Goal: Obtain resource: Download file/media

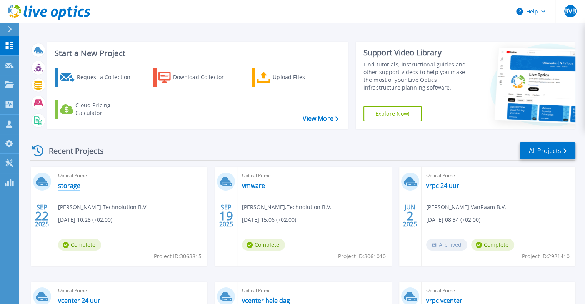
click at [73, 185] on link "storage" at bounding box center [69, 186] width 22 height 8
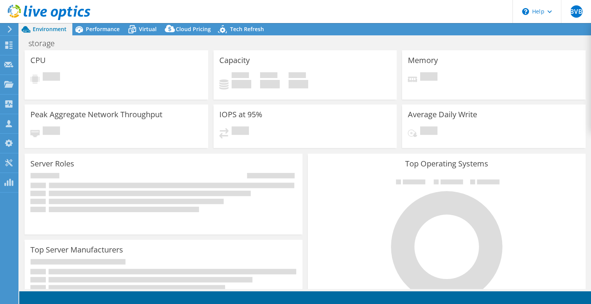
select select "EUFrankfurt"
select select "USD"
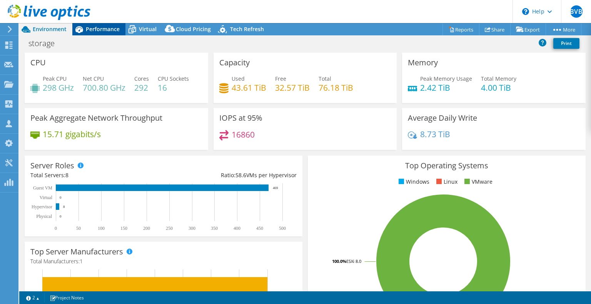
click at [106, 28] on span "Performance" at bounding box center [103, 28] width 34 height 7
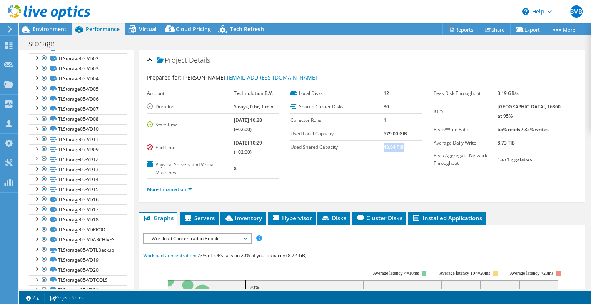
drag, startPoint x: 381, startPoint y: 148, endPoint x: 400, endPoint y: 147, distance: 19.2
click at [400, 147] on td "43.04 TiB" at bounding box center [402, 146] width 38 height 13
copy b "43.04 TiB"
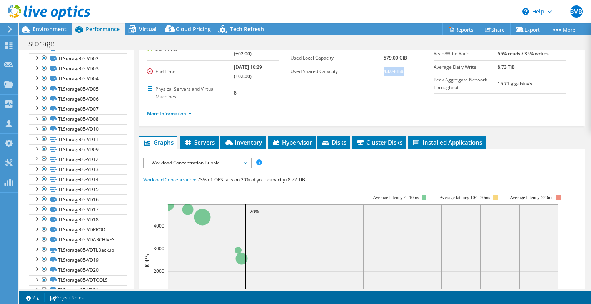
scroll to position [77, 0]
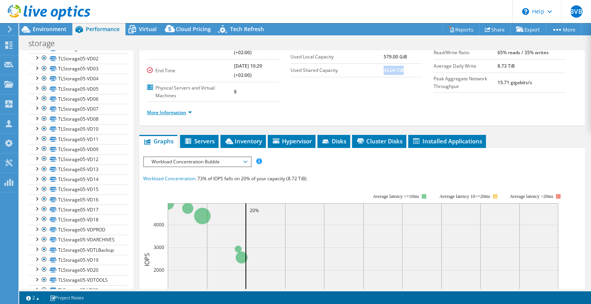
click at [188, 112] on link "More Information" at bounding box center [169, 112] width 45 height 7
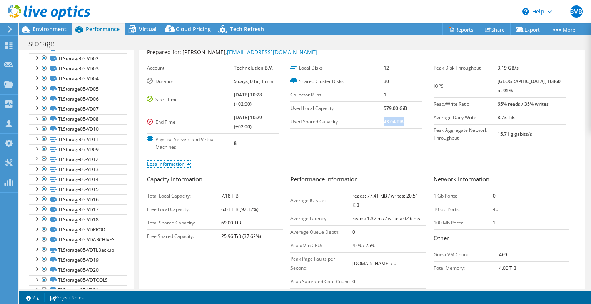
scroll to position [38, 0]
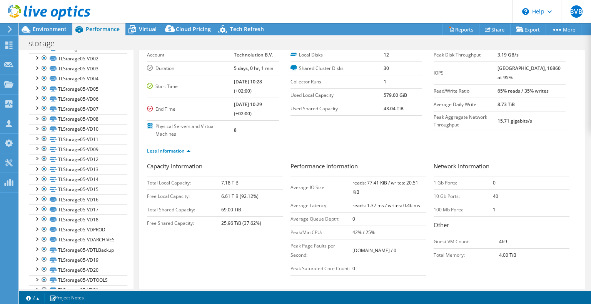
click at [195, 209] on td "Total Shared Capacity:" at bounding box center [184, 209] width 74 height 13
drag, startPoint x: 221, startPoint y: 222, endPoint x: 259, endPoint y: 222, distance: 38.1
click at [259, 222] on b "25.96 TiB (37.62%)" at bounding box center [241, 223] width 40 height 7
copy b "25.96 TiB (37.62%)"
drag, startPoint x: 504, startPoint y: 103, endPoint x: 522, endPoint y: 102, distance: 18.1
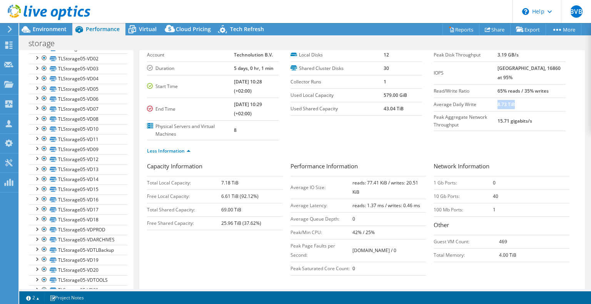
click at [522, 102] on td "8.73 TiB" at bounding box center [531, 104] width 68 height 13
copy b "8.73 TiB"
drag, startPoint x: 505, startPoint y: 90, endPoint x: 555, endPoint y: 94, distance: 50.5
click at [555, 94] on td "65% reads / 35% writes" at bounding box center [531, 90] width 68 height 13
copy b "65% reads / 35% writes"
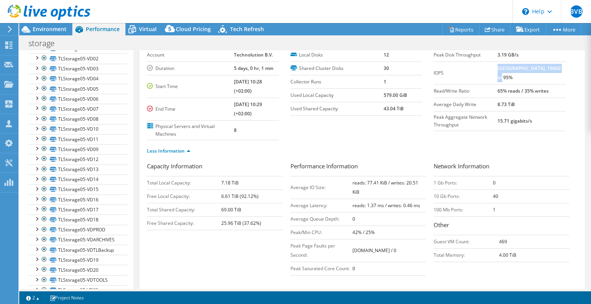
drag, startPoint x: 504, startPoint y: 66, endPoint x: 512, endPoint y: 77, distance: 13.5
click at [512, 77] on b "[GEOGRAPHIC_DATA], 16860 at 95%" at bounding box center [528, 73] width 63 height 16
copy b "[GEOGRAPHIC_DATA], 16860 at 95%"
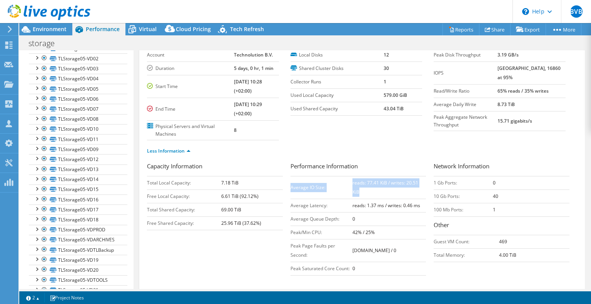
drag, startPoint x: 288, startPoint y: 187, endPoint x: 355, endPoint y: 188, distance: 66.9
click at [355, 188] on tr "Average IO Size: reads: 77.41 KiB / writes: 20.51 KiB" at bounding box center [358, 187] width 136 height 23
copy tr "Average IO Size: reads: 77.41 KiB / writes: 20.51 KiB"
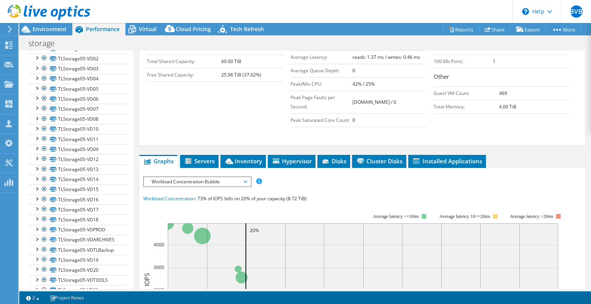
scroll to position [192, 0]
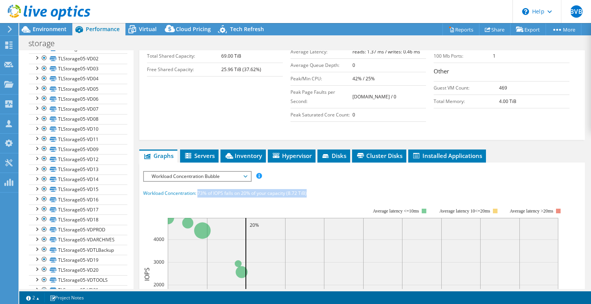
drag, startPoint x: 312, startPoint y: 190, endPoint x: 199, endPoint y: 192, distance: 113.1
click at [199, 192] on div "Workload Concentration: 73% of IOPS falls on 20% of your capacity (8.72 TiB)" at bounding box center [362, 193] width 438 height 8
copy span "73% of IOPS falls on 20% of your capacity (8.72 TiB)"
click at [248, 173] on span "Workload Concentration Bubble" at bounding box center [197, 176] width 107 height 9
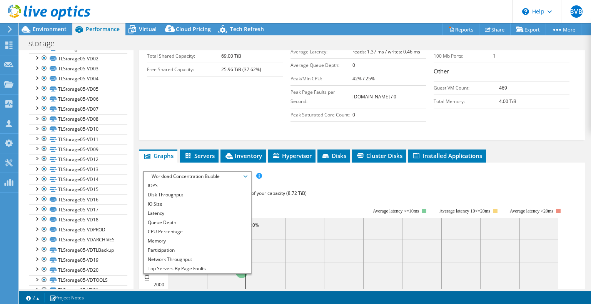
click at [323, 175] on div "IOPS Disk Throughput IO Size Latency Queue Depth CPU Percentage Memory Page Fau…" at bounding box center [362, 176] width 438 height 10
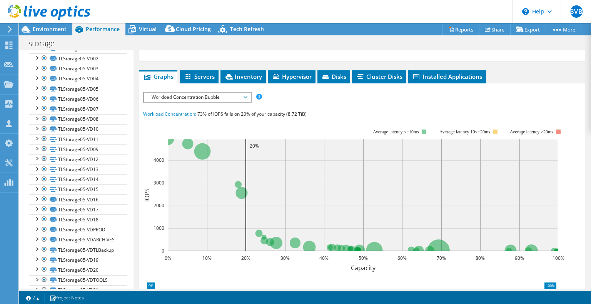
scroll to position [154, 0]
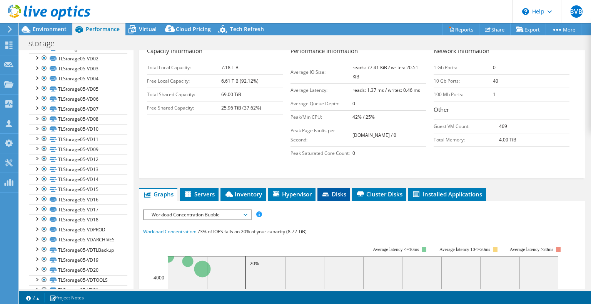
click at [337, 193] on span "Disks" at bounding box center [333, 194] width 25 height 8
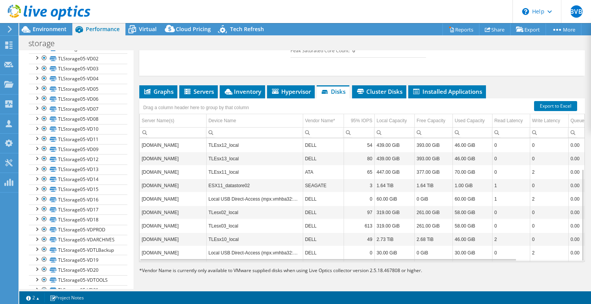
scroll to position [40, 0]
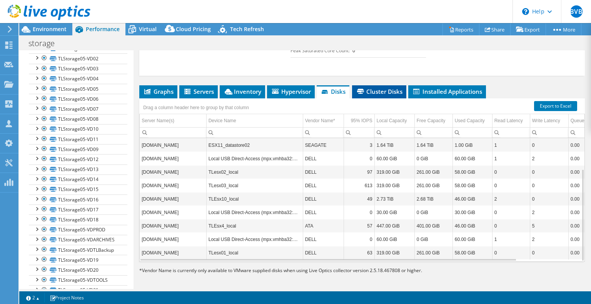
click at [371, 92] on span "Cluster Disks" at bounding box center [379, 92] width 47 height 8
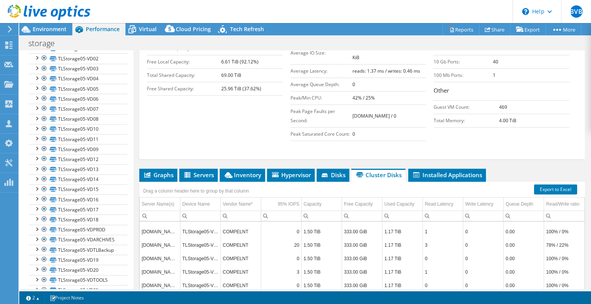
scroll to position [231, 0]
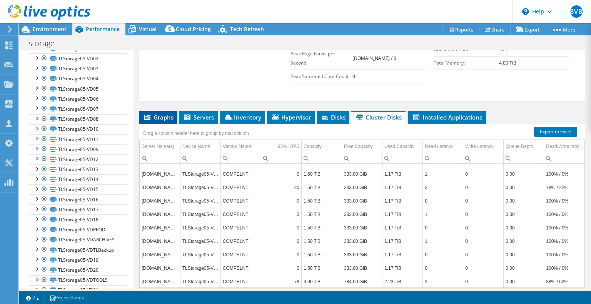
click at [154, 117] on span "Graphs" at bounding box center [158, 117] width 30 height 8
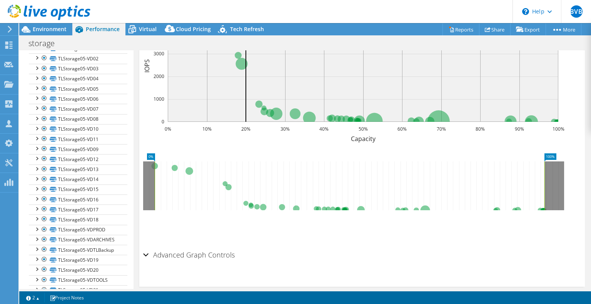
scroll to position [409, 0]
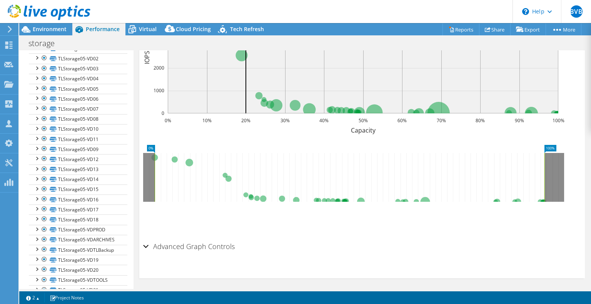
click at [145, 246] on div "Advanced Graph Controls" at bounding box center [362, 247] width 438 height 17
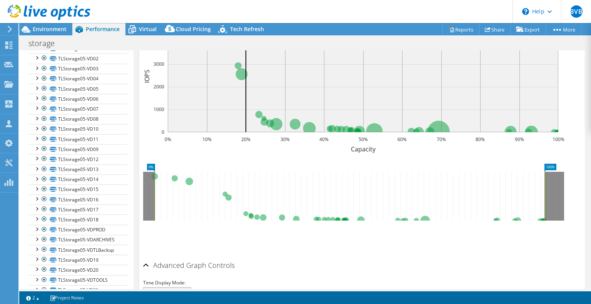
scroll to position [401, 0]
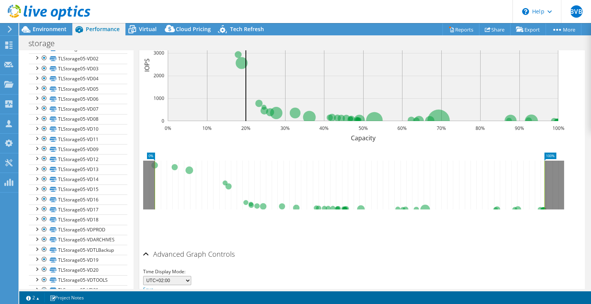
click at [176, 279] on select "UTC-12:00 UTC-11:00 UTC-10:00 UTC-09:30 UTC-09:00 UTC-08:00 UTC-07:00 UTC-06:00…" at bounding box center [167, 280] width 48 height 9
click at [238, 270] on div "Time Display Mode: UTC-12:00 UTC-11:00 UTC-10:00 UTC-09:30 UTC-09:00 UTC-08:00 …" at bounding box center [362, 281] width 438 height 26
click at [184, 279] on select "UTC-12:00 UTC-11:00 UTC-10:00 UTC-09:30 UTC-09:00 UTC-08:00 UTC-07:00 UTC-06:00…" at bounding box center [167, 280] width 48 height 9
click at [362, 237] on div "Save Zoom" at bounding box center [362, 226] width 438 height 33
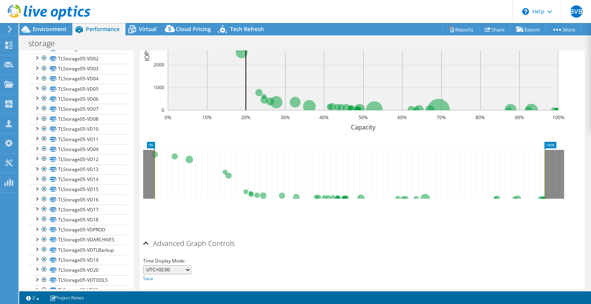
scroll to position [440, 0]
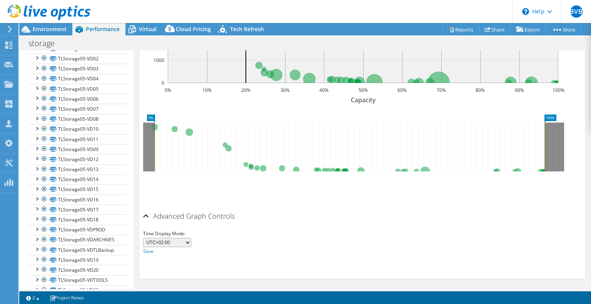
click at [159, 240] on select "UTC-12:00 UTC-11:00 UTC-10:00 UTC-09:30 UTC-09:00 UTC-08:00 UTC-07:00 UTC-06:00…" at bounding box center [167, 242] width 48 height 9
click at [297, 230] on div "Time Display Mode: UTC-12:00 UTC-11:00 UTC-10:00 UTC-09:30 UTC-09:00 UTC-08:00 …" at bounding box center [362, 243] width 438 height 26
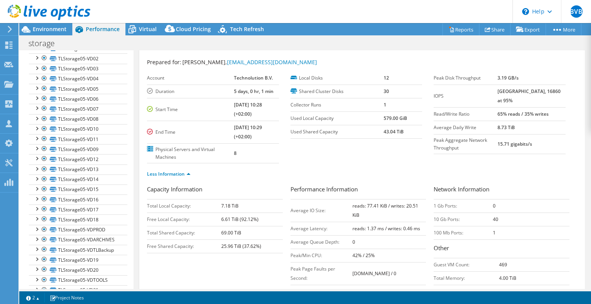
scroll to position [0, 0]
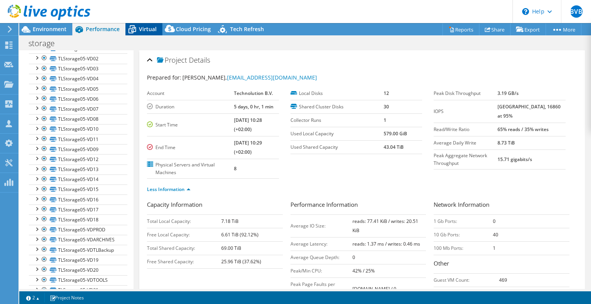
click at [140, 29] on span "Virtual" at bounding box center [148, 28] width 18 height 7
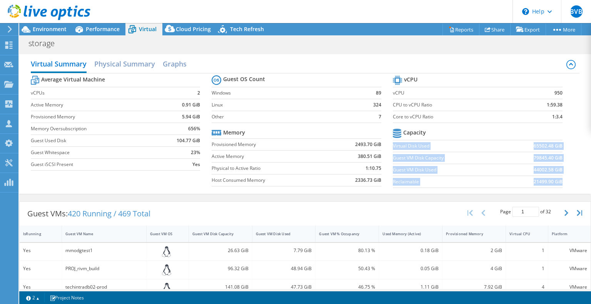
drag, startPoint x: 389, startPoint y: 144, endPoint x: 556, endPoint y: 183, distance: 171.3
click at [556, 183] on tbody "Capacity Virtual Disk Used 65502.48 GiB Guest VM Disk Capacity 79845.40 GiB Gue…" at bounding box center [478, 157] width 170 height 61
copy tbody "Virtual Disk Used 65502.48 GiB Guest VM Disk Capacity 79845.40 GiB Guest VM Dis…"
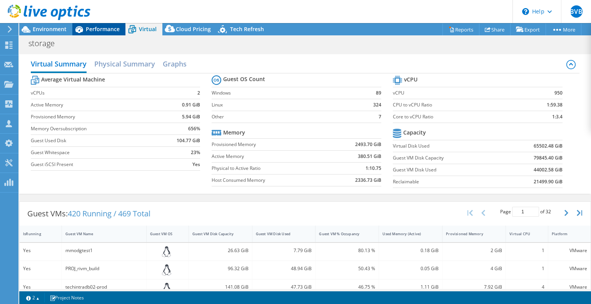
click at [99, 30] on span "Performance" at bounding box center [103, 28] width 34 height 7
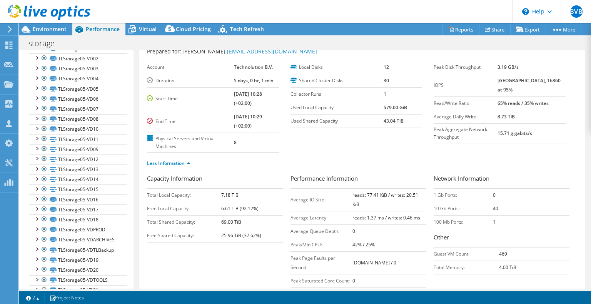
scroll to position [38, 0]
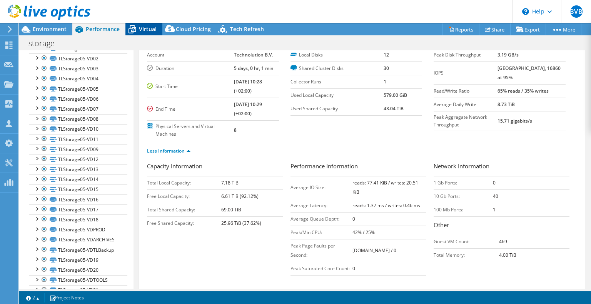
click at [146, 28] on span "Virtual" at bounding box center [148, 28] width 18 height 7
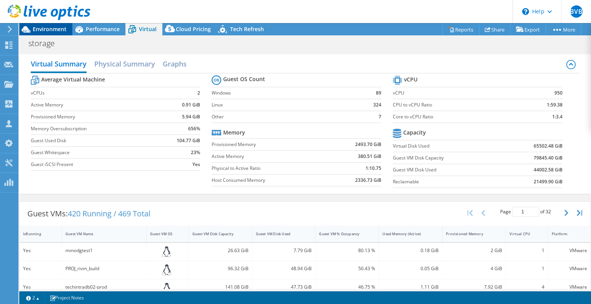
click at [49, 28] on span "Environment" at bounding box center [50, 28] width 34 height 7
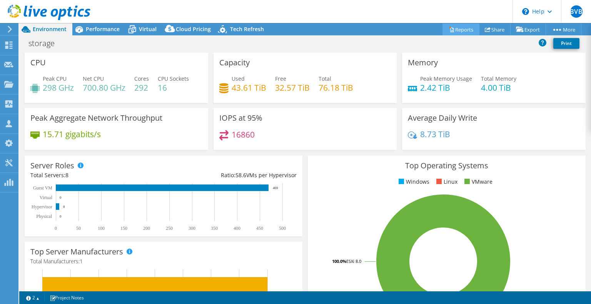
click at [457, 30] on link "Reports" at bounding box center [460, 29] width 37 height 12
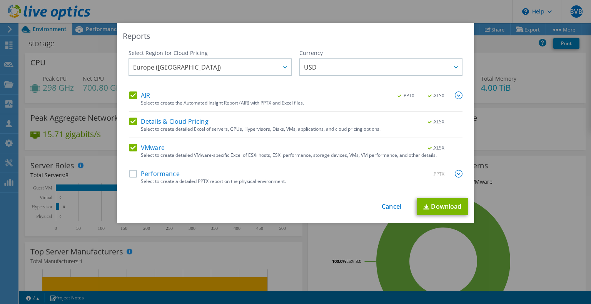
click at [131, 176] on label "Performance" at bounding box center [154, 174] width 50 height 8
click at [0, 0] on input "Performance" at bounding box center [0, 0] width 0 height 0
click at [326, 70] on span "USD" at bounding box center [383, 67] width 158 height 16
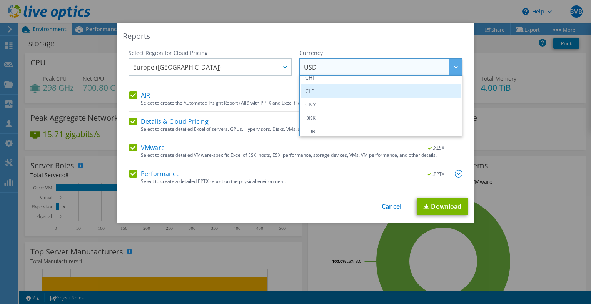
scroll to position [77, 0]
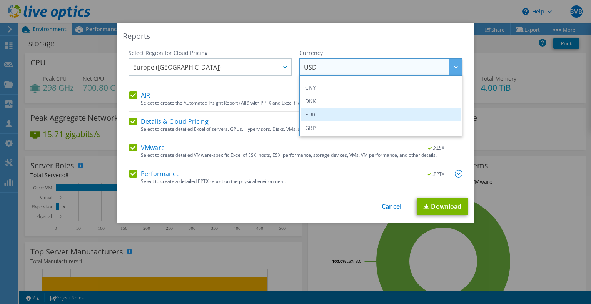
click at [321, 114] on li "EUR" at bounding box center [380, 114] width 159 height 13
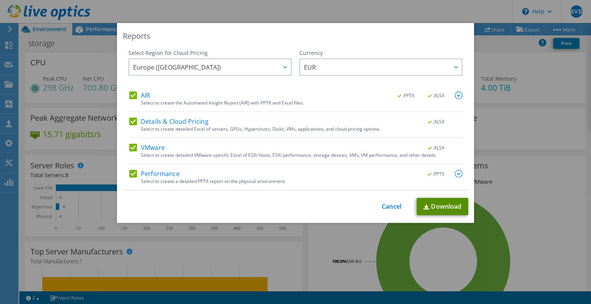
click at [432, 204] on link "Download" at bounding box center [442, 206] width 52 height 17
click at [455, 173] on img at bounding box center [459, 174] width 8 height 8
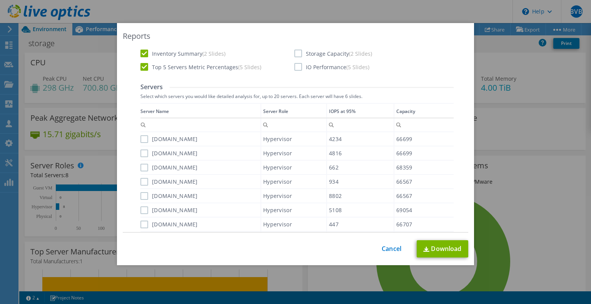
scroll to position [154, 0]
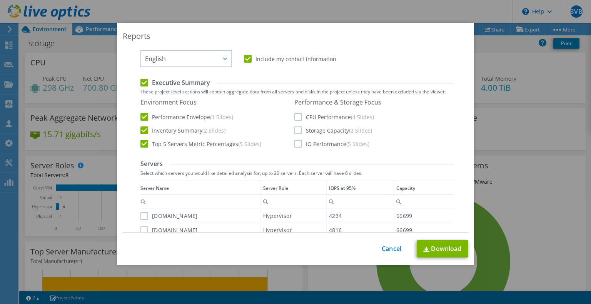
click at [294, 129] on label "Storage Capacity (2 Slides)" at bounding box center [333, 131] width 78 height 8
click at [0, 0] on input "Storage Capacity (2 Slides)" at bounding box center [0, 0] width 0 height 0
click at [172, 143] on label "Top 5 Servers Metric Percentages (5 Slides)" at bounding box center [200, 144] width 121 height 8
click at [0, 0] on input "Top 5 Servers Metric Percentages (5 Slides)" at bounding box center [0, 0] width 0 height 0
click at [296, 143] on label "IO Performance (5 Slides)" at bounding box center [331, 144] width 75 height 8
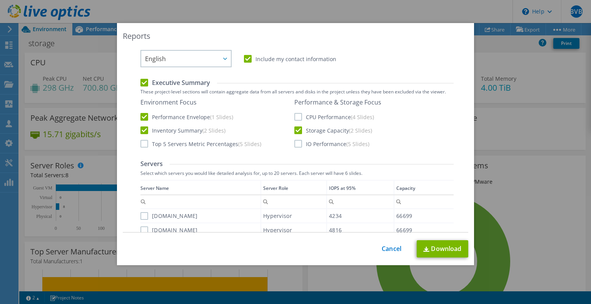
click at [0, 0] on input "IO Performance (5 Slides)" at bounding box center [0, 0] width 0 height 0
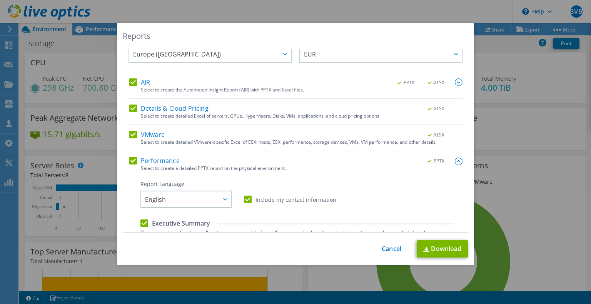
scroll to position [0, 0]
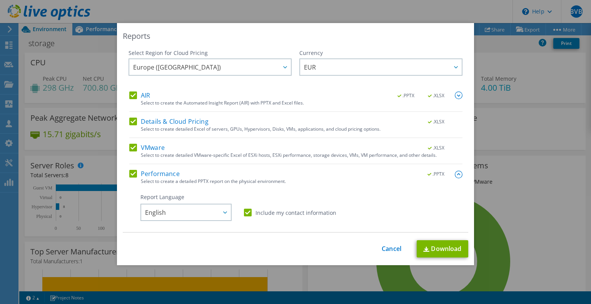
click at [455, 95] on img at bounding box center [459, 96] width 8 height 8
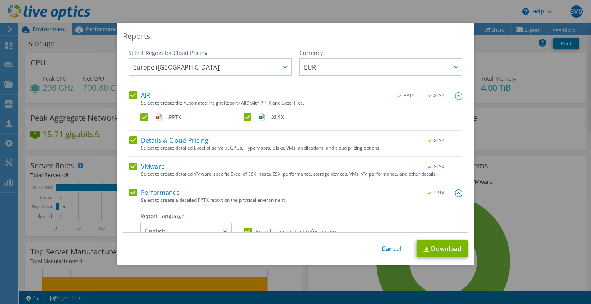
click at [455, 95] on img at bounding box center [459, 96] width 8 height 8
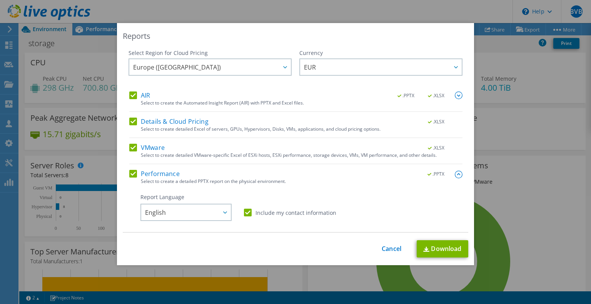
click at [455, 173] on img at bounding box center [459, 175] width 8 height 8
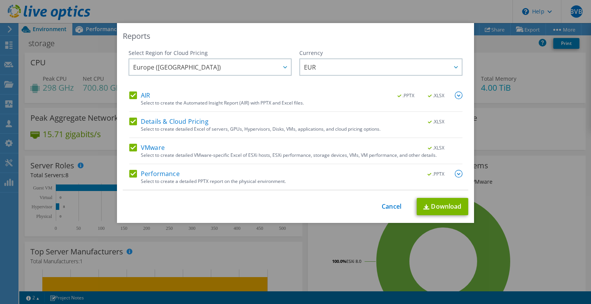
click at [455, 173] on img at bounding box center [459, 174] width 8 height 8
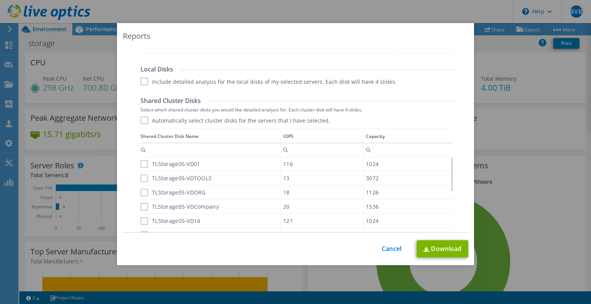
scroll to position [461, 0]
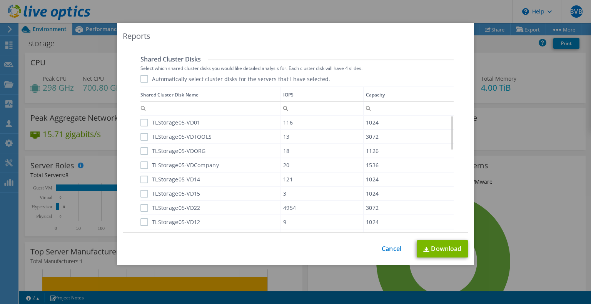
click at [142, 80] on label "Automatically select cluster disks for the servers that I have selected." at bounding box center [235, 79] width 190 height 8
click at [0, 0] on input "Automatically select cluster disks for the servers that I have selected." at bounding box center [0, 0] width 0 height 0
click at [143, 80] on label "Automatically select cluster disks for the servers that I have selected." at bounding box center [235, 79] width 190 height 8
click at [0, 0] on input "Automatically select cluster disks for the servers that I have selected." at bounding box center [0, 0] width 0 height 0
drag, startPoint x: 142, startPoint y: 122, endPoint x: 141, endPoint y: 127, distance: 4.2
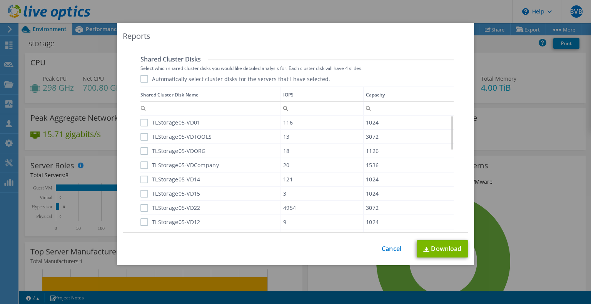
click at [142, 122] on label "TLStorage05-VD01" at bounding box center [170, 123] width 60 height 8
click at [0, 0] on input "TLStorage05-VD01" at bounding box center [0, 0] width 0 height 0
click at [142, 139] on label "TLStorage05-VDTOOLS" at bounding box center [175, 137] width 71 height 8
click at [0, 0] on input "TLStorage05-VDTOOLS" at bounding box center [0, 0] width 0 height 0
click at [140, 152] on label "TLStorage05-VDORG" at bounding box center [172, 151] width 65 height 8
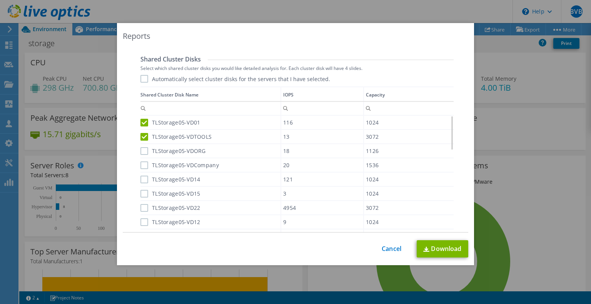
click at [0, 0] on input "TLStorage05-VDORG" at bounding box center [0, 0] width 0 height 0
click at [140, 162] on label "TLStorage05-VDCompany" at bounding box center [179, 166] width 78 height 8
click at [0, 0] on input "TLStorage05-VDCompany" at bounding box center [0, 0] width 0 height 0
click at [140, 177] on label "TLStorage05-VD14" at bounding box center [170, 180] width 60 height 8
click at [0, 0] on input "TLStorage05-VD14" at bounding box center [0, 0] width 0 height 0
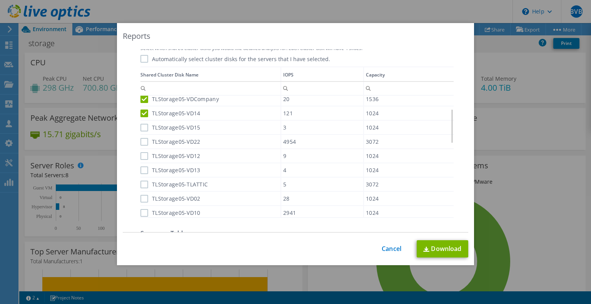
scroll to position [500, 0]
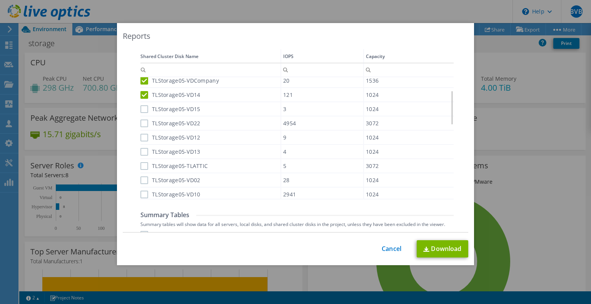
click at [140, 109] on label "TLStorage05-VD15" at bounding box center [170, 109] width 60 height 8
click at [0, 0] on input "TLStorage05-VD15" at bounding box center [0, 0] width 0 height 0
click at [141, 120] on label "TLStorage05-VD22" at bounding box center [170, 124] width 60 height 8
click at [0, 0] on input "TLStorage05-VD22" at bounding box center [0, 0] width 0 height 0
click at [143, 138] on label "TLStorage05-VD12" at bounding box center [170, 138] width 60 height 8
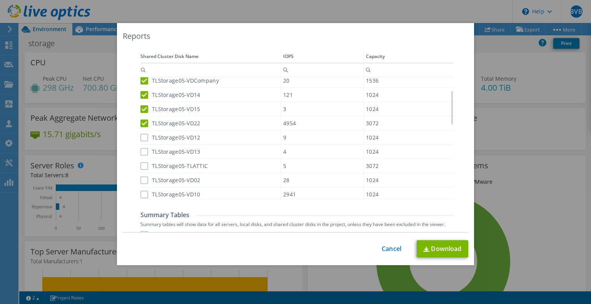
click at [0, 0] on input "TLStorage05-VD12" at bounding box center [0, 0] width 0 height 0
click at [141, 152] on label "TLStorage05-VD13" at bounding box center [170, 152] width 60 height 8
click at [0, 0] on input "TLStorage05-VD13" at bounding box center [0, 0] width 0 height 0
click at [142, 165] on label "TLStorage05-TLATTIC" at bounding box center [173, 166] width 67 height 8
click at [0, 0] on input "TLStorage05-TLATTIC" at bounding box center [0, 0] width 0 height 0
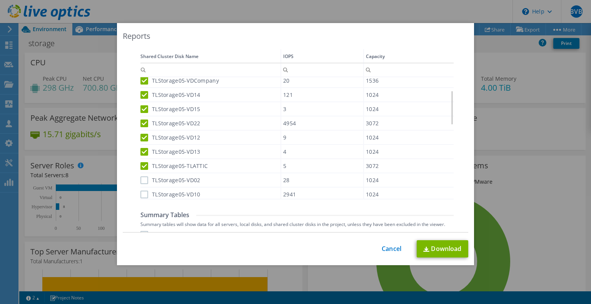
click at [141, 178] on label "TLStorage05-VD02" at bounding box center [170, 181] width 60 height 8
click at [0, 0] on input "TLStorage05-VD02" at bounding box center [0, 0] width 0 height 0
click at [140, 191] on label "TLStorage05-VD10" at bounding box center [170, 195] width 60 height 8
click at [0, 0] on input "TLStorage05-VD10" at bounding box center [0, 0] width 0 height 0
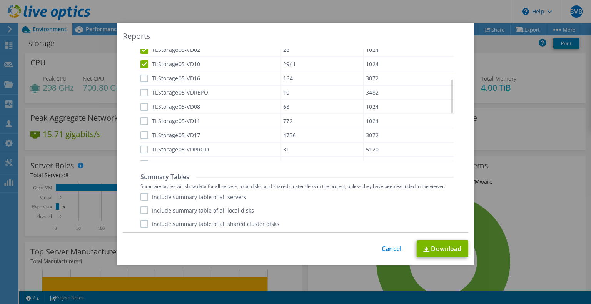
scroll to position [538, 0]
click at [142, 76] on label "TLStorage05-VD16" at bounding box center [170, 78] width 60 height 8
click at [0, 0] on input "TLStorage05-VD16" at bounding box center [0, 0] width 0 height 0
click at [141, 92] on label "TLStorage05-VDREPO" at bounding box center [174, 92] width 68 height 8
click at [0, 0] on input "TLStorage05-VDREPO" at bounding box center [0, 0] width 0 height 0
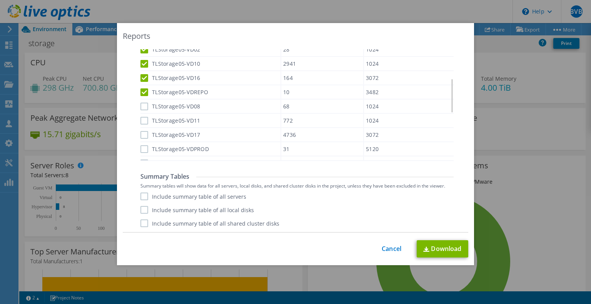
click at [143, 103] on label "TLStorage05-VD08" at bounding box center [170, 107] width 60 height 8
click at [0, 0] on input "TLStorage05-VD08" at bounding box center [0, 0] width 0 height 0
click at [142, 120] on label "TLStorage05-VD11" at bounding box center [170, 121] width 60 height 8
click at [0, 0] on input "TLStorage05-VD11" at bounding box center [0, 0] width 0 height 0
click at [141, 132] on label "TLStorage05-VD17" at bounding box center [170, 135] width 60 height 8
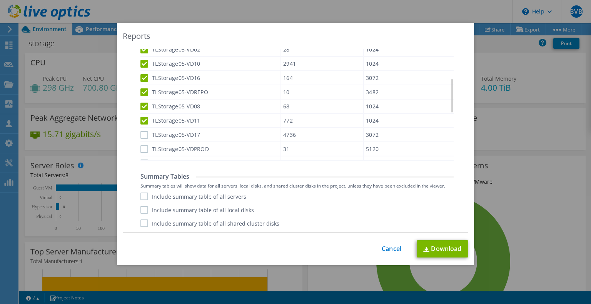
click at [0, 0] on input "TLStorage05-VD17" at bounding box center [0, 0] width 0 height 0
click at [142, 147] on label "TLStorage05-VDPROD" at bounding box center [174, 149] width 68 height 8
click at [0, 0] on input "TLStorage05-VDPROD" at bounding box center [0, 0] width 0 height 0
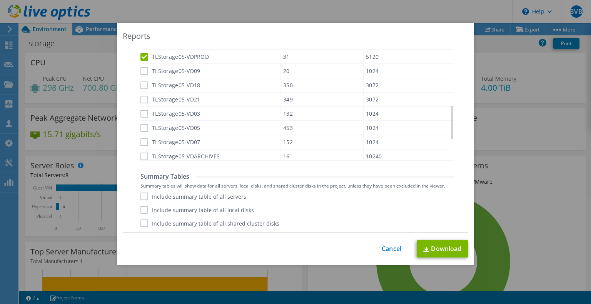
click at [141, 67] on label "TLStorage05-VD09" at bounding box center [170, 71] width 60 height 8
click at [0, 0] on input "TLStorage05-VD09" at bounding box center [0, 0] width 0 height 0
click at [141, 82] on label "TLStorage05-VD18" at bounding box center [170, 86] width 60 height 8
click at [0, 0] on input "TLStorage05-VD18" at bounding box center [0, 0] width 0 height 0
click at [143, 98] on label "TLStorage05-VD21" at bounding box center [170, 100] width 60 height 8
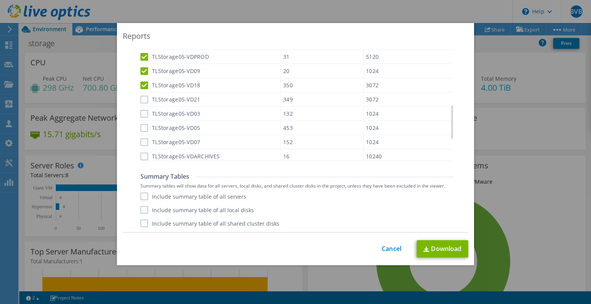
click at [0, 0] on input "TLStorage05-VD21" at bounding box center [0, 0] width 0 height 0
click at [142, 112] on label "TLStorage05-VD03" at bounding box center [170, 114] width 60 height 8
click at [0, 0] on input "TLStorage05-VD03" at bounding box center [0, 0] width 0 height 0
click at [142, 125] on label "TLStorage05-VD05" at bounding box center [170, 128] width 60 height 8
click at [0, 0] on input "TLStorage05-VD05" at bounding box center [0, 0] width 0 height 0
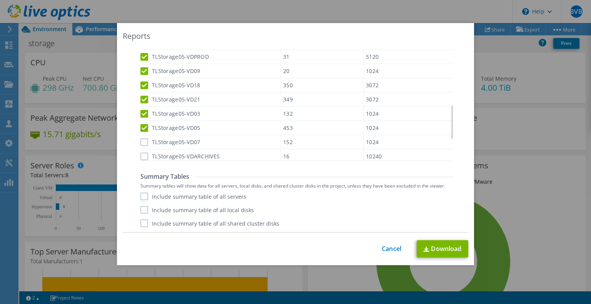
click at [141, 138] on label "TLStorage05-VD07" at bounding box center [170, 142] width 60 height 8
click at [0, 0] on input "TLStorage05-VD07" at bounding box center [0, 0] width 0 height 0
click at [141, 153] on label "TLStorage05-VDARCHIVES" at bounding box center [179, 157] width 79 height 8
click at [0, 0] on input "TLStorage05-VDARCHIVES" at bounding box center [0, 0] width 0 height 0
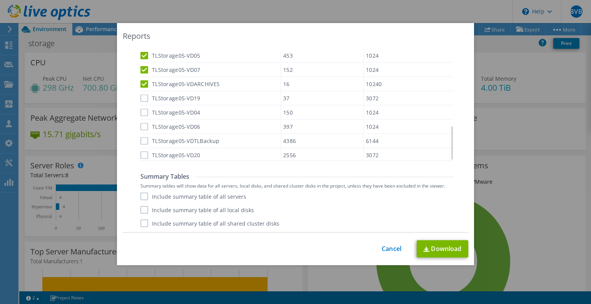
click at [141, 95] on label "TLStorage05-VD19" at bounding box center [170, 99] width 60 height 8
click at [0, 0] on input "TLStorage05-VD19" at bounding box center [0, 0] width 0 height 0
click at [143, 109] on label "TLStorage05-VD04" at bounding box center [170, 113] width 60 height 8
click at [0, 0] on input "TLStorage05-VD04" at bounding box center [0, 0] width 0 height 0
click at [142, 123] on label "TLStorage05-VD06" at bounding box center [170, 127] width 60 height 8
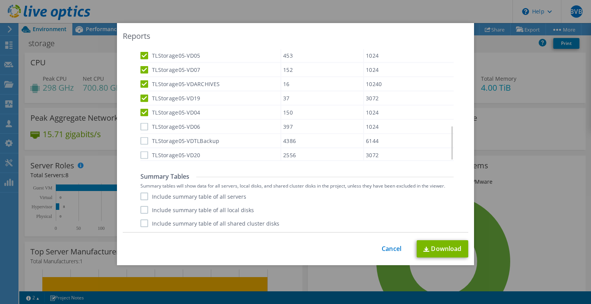
click at [0, 0] on input "TLStorage05-VD06" at bounding box center [0, 0] width 0 height 0
click at [142, 137] on label "TLStorage05-VDTLBackup" at bounding box center [179, 141] width 79 height 8
click at [0, 0] on input "TLStorage05-VDTLBackup" at bounding box center [0, 0] width 0 height 0
click at [142, 152] on label "TLStorage05-VD20" at bounding box center [170, 156] width 60 height 8
click at [0, 0] on input "TLStorage05-VD20" at bounding box center [0, 0] width 0 height 0
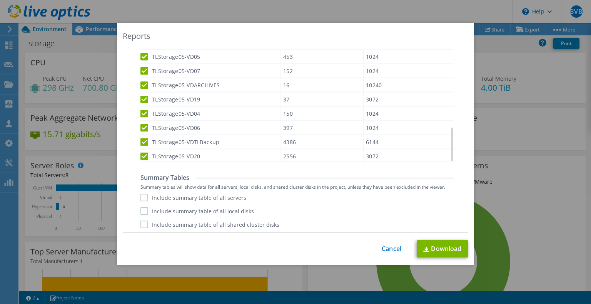
scroll to position [538, 0]
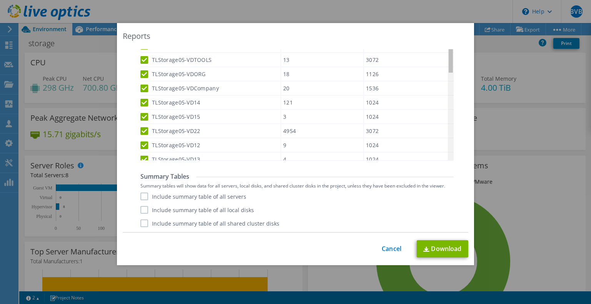
drag, startPoint x: 448, startPoint y: 142, endPoint x: 451, endPoint y: 42, distance: 99.6
click at [451, 42] on body "BVB Channel Partner Bas van Beek bas.van.beek@AnylinQ.com AnylinQ B.V. My Profi…" at bounding box center [295, 152] width 591 height 304
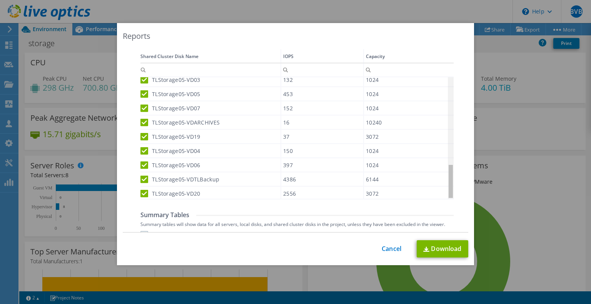
drag, startPoint x: 449, startPoint y: 113, endPoint x: 451, endPoint y: 201, distance: 87.7
click at [451, 201] on body "BVB Channel Partner Bas van Beek bas.van.beek@AnylinQ.com AnylinQ B.V. My Profi…" at bounding box center [295, 152] width 591 height 304
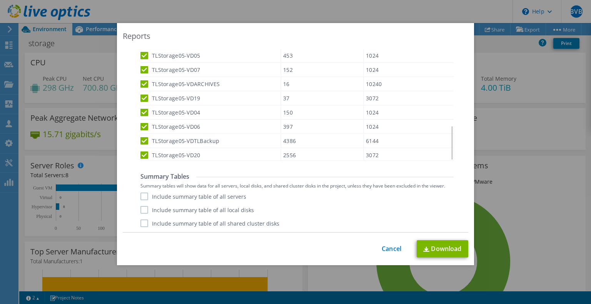
click at [140, 222] on label "Include summary table of all shared cluster disks" at bounding box center [209, 224] width 139 height 8
click at [0, 0] on input "Include summary table of all shared cluster disks" at bounding box center [0, 0] width 0 height 0
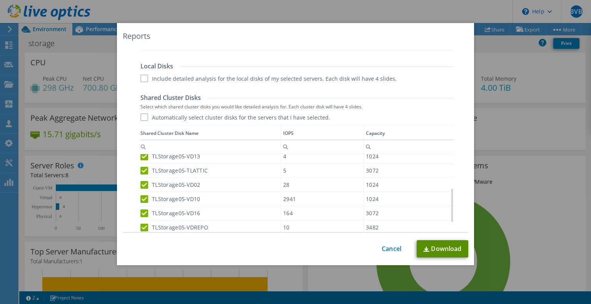
click at [430, 249] on link "Download" at bounding box center [442, 248] width 52 height 17
drag, startPoint x: 390, startPoint y: 249, endPoint x: 383, endPoint y: 245, distance: 7.9
click at [390, 249] on link "Cancel" at bounding box center [391, 248] width 20 height 7
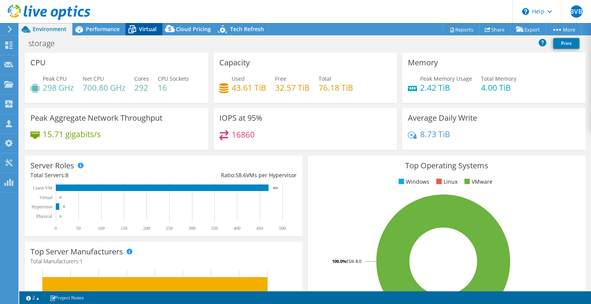
click at [147, 31] on span "Virtual" at bounding box center [148, 28] width 18 height 7
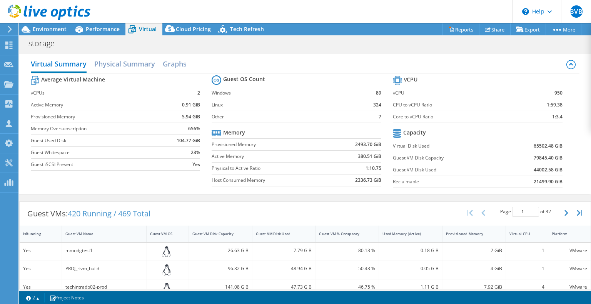
scroll to position [77, 0]
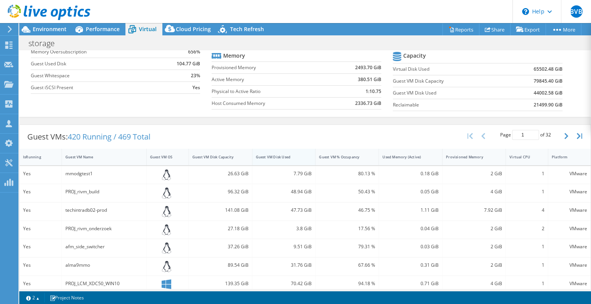
click at [281, 155] on div "Guest VM Disk Used" at bounding box center [279, 157] width 47 height 5
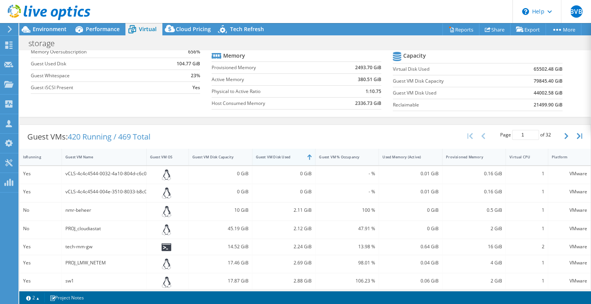
click at [281, 155] on div "Guest VM Disk Used" at bounding box center [279, 157] width 47 height 5
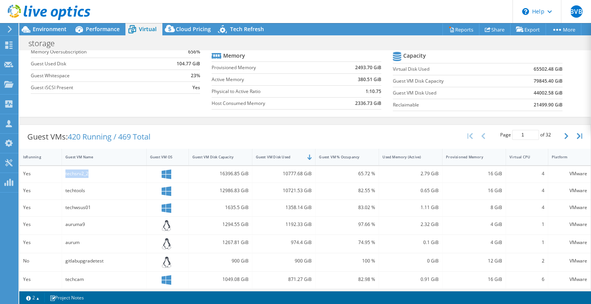
drag, startPoint x: 91, startPoint y: 173, endPoint x: 65, endPoint y: 169, distance: 26.8
click at [65, 170] on div "techsrv2_2" at bounding box center [103, 174] width 77 height 8
copy div "techsrv2_2"
drag, startPoint x: 85, startPoint y: 190, endPoint x: 66, endPoint y: 189, distance: 18.9
click at [65, 189] on div "techtools" at bounding box center [103, 191] width 77 height 8
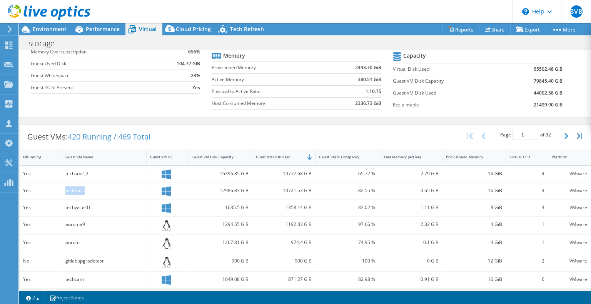
copy div "techtools"
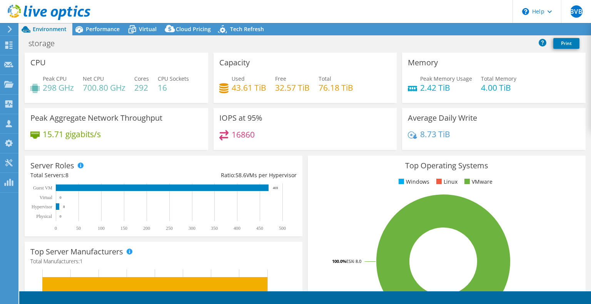
select select "EUFrankfurt"
select select "EUR"
click at [145, 31] on span "Virtual" at bounding box center [148, 28] width 18 height 7
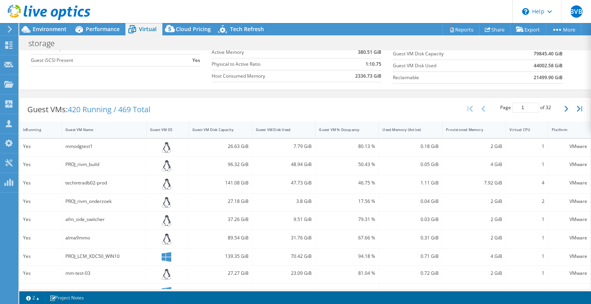
scroll to position [115, 0]
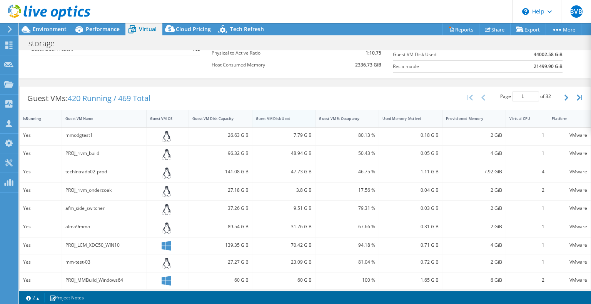
click at [278, 117] on div "Guest VM Disk Used" at bounding box center [279, 118] width 47 height 5
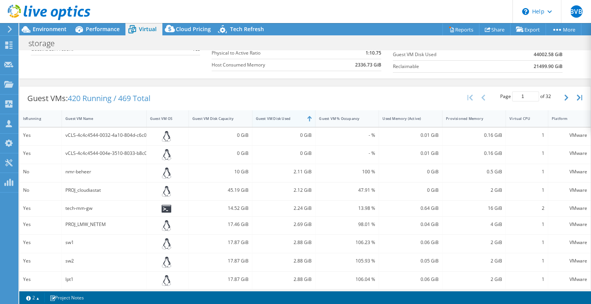
click at [278, 117] on div "Guest VM Disk Used" at bounding box center [279, 118] width 47 height 5
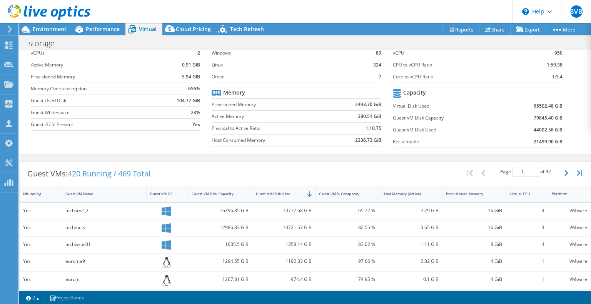
scroll to position [77, 0]
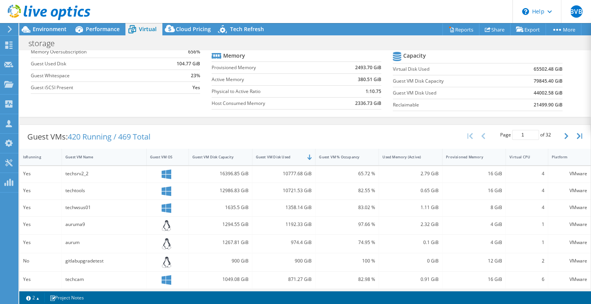
click at [305, 173] on div "10777.68 GiB" at bounding box center [284, 174] width 56 height 8
click at [306, 185] on div "10721.53 GiB" at bounding box center [283, 191] width 63 height 17
click at [302, 212] on div "1358.14 GiB" at bounding box center [283, 208] width 63 height 17
click at [302, 225] on div "1192.33 GiB" at bounding box center [284, 224] width 56 height 8
click at [300, 240] on div "974.4 GiB" at bounding box center [284, 242] width 56 height 8
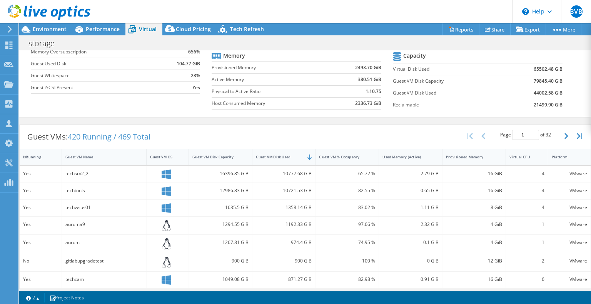
click at [298, 258] on div "900 GiB" at bounding box center [284, 261] width 56 height 8
click at [297, 276] on div "871.27 GiB" at bounding box center [284, 279] width 56 height 8
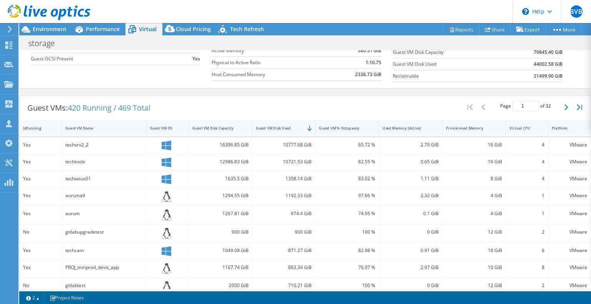
scroll to position [154, 0]
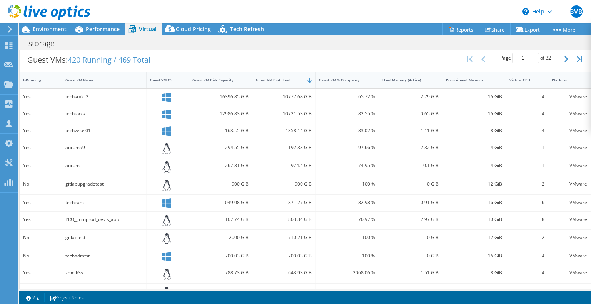
click at [297, 215] on div "863.34 GiB" at bounding box center [284, 219] width 56 height 8
click at [301, 235] on div "710.21 GiB" at bounding box center [284, 237] width 56 height 8
click at [300, 252] on div "700.03 GiB" at bounding box center [284, 256] width 56 height 8
click at [293, 269] on div "643.93 GiB" at bounding box center [284, 273] width 56 height 8
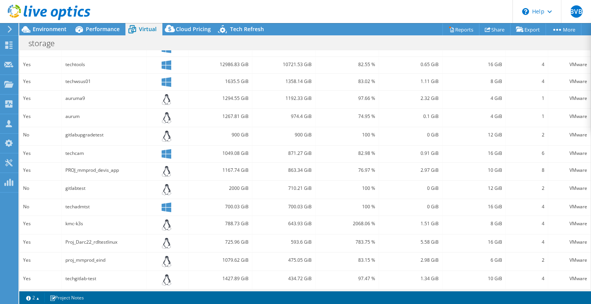
scroll to position [222, 0]
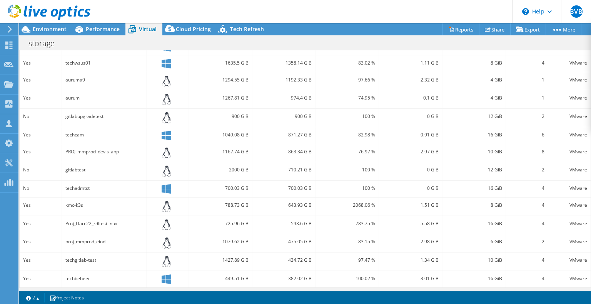
click at [295, 221] on div "593.6 GiB" at bounding box center [284, 224] width 56 height 8
click at [296, 240] on div "475.05 GiB" at bounding box center [284, 242] width 56 height 8
click at [296, 258] on div "434.72 GiB" at bounding box center [284, 260] width 56 height 8
click at [297, 275] on div "382.02 GiB" at bounding box center [284, 279] width 56 height 8
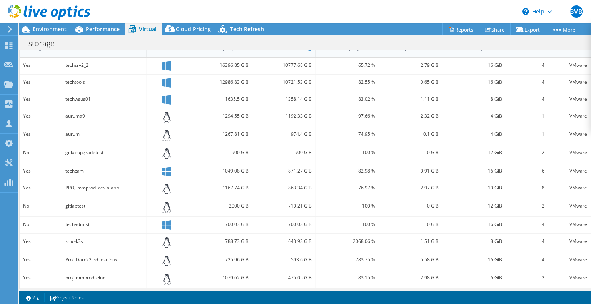
scroll to position [106, 0]
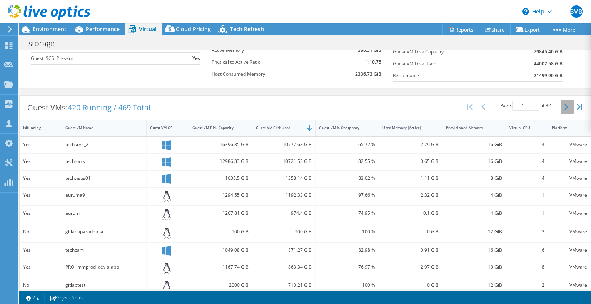
click at [564, 107] on icon "button" at bounding box center [566, 107] width 4 height 6
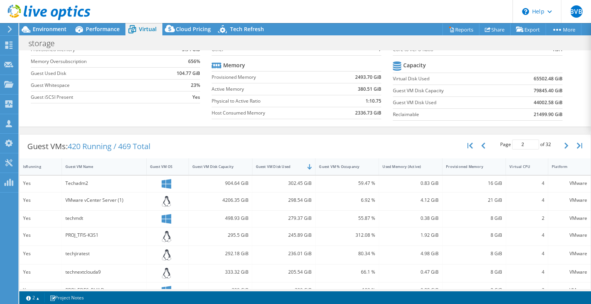
scroll to position [0, 0]
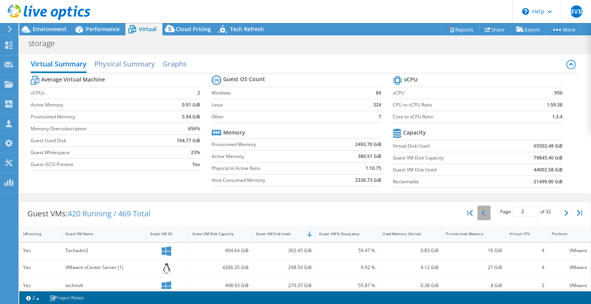
click at [481, 213] on icon "button" at bounding box center [483, 213] width 4 height 6
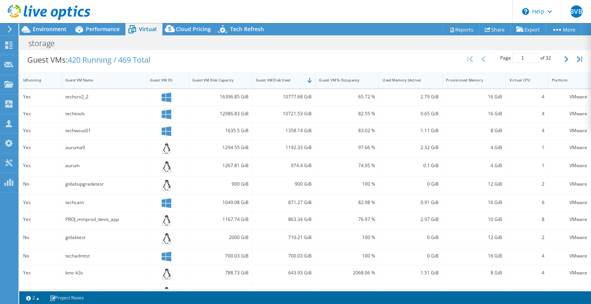
scroll to position [77, 0]
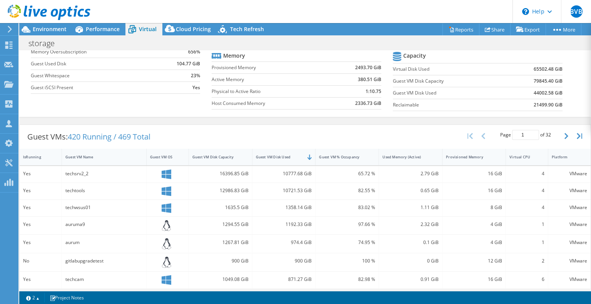
click at [284, 172] on div "10777.68 GiB" at bounding box center [284, 174] width 56 height 8
click at [291, 190] on div "10721.53 GiB" at bounding box center [284, 191] width 56 height 8
click at [292, 205] on div "1358.14 GiB" at bounding box center [284, 207] width 56 height 8
click at [294, 222] on div "1192.33 GiB" at bounding box center [284, 224] width 56 height 8
click at [293, 242] on div "974.4 GiB" at bounding box center [284, 242] width 56 height 8
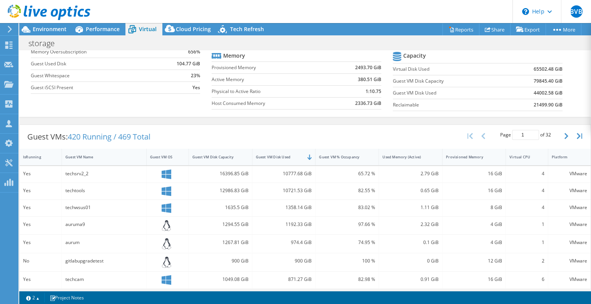
click at [295, 260] on div "900 GiB" at bounding box center [284, 261] width 56 height 8
click at [293, 277] on div "871.27 GiB" at bounding box center [284, 279] width 56 height 8
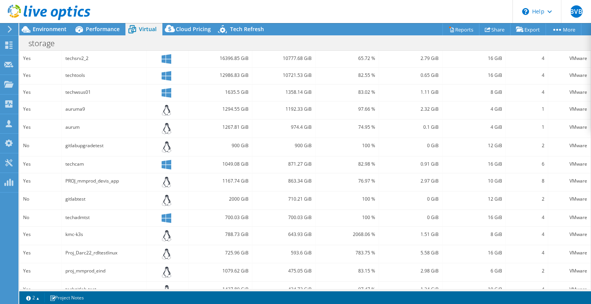
click at [296, 179] on div "863.34 GiB" at bounding box center [284, 181] width 56 height 8
click at [297, 197] on div "710.21 GiB" at bounding box center [284, 199] width 56 height 8
click at [298, 213] on div "700.03 GiB" at bounding box center [284, 217] width 56 height 8
click at [295, 232] on div "643.93 GiB" at bounding box center [284, 234] width 56 height 8
click at [295, 249] on div "593.6 GiB" at bounding box center [284, 253] width 56 height 8
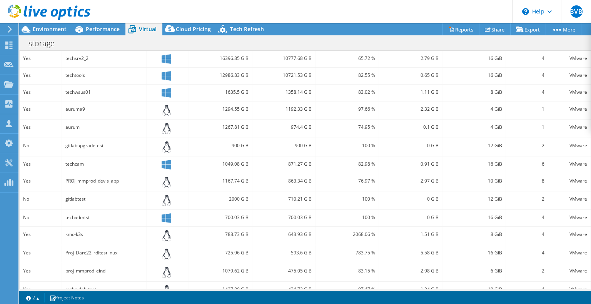
click at [294, 267] on div "475.05 GiB" at bounding box center [284, 271] width 56 height 8
click at [293, 285] on div "434.72 GiB" at bounding box center [284, 289] width 56 height 8
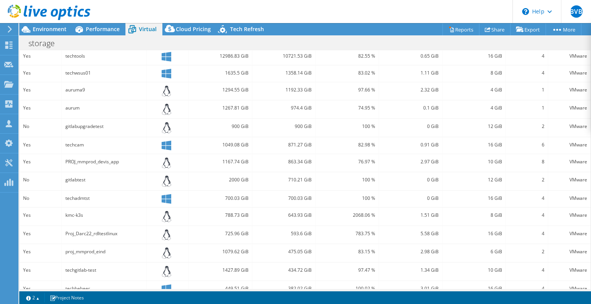
scroll to position [222, 0]
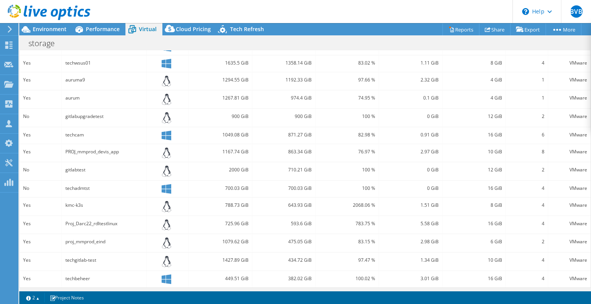
click at [296, 275] on div "382.02 GiB" at bounding box center [284, 279] width 56 height 8
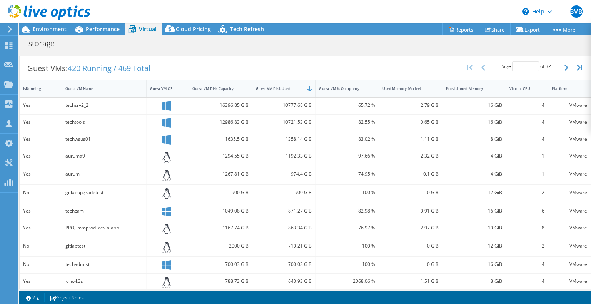
scroll to position [145, 0]
click at [564, 67] on icon "button" at bounding box center [566, 68] width 4 height 6
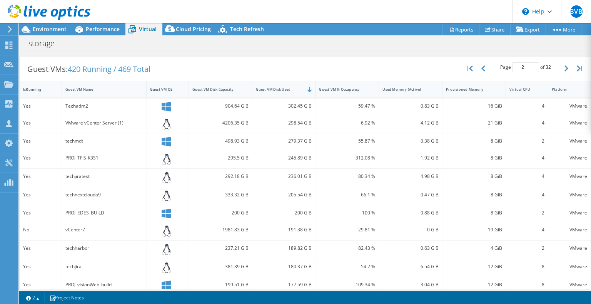
click at [295, 105] on div "302.45 GiB" at bounding box center [284, 106] width 56 height 8
click at [295, 121] on div "298.54 GiB" at bounding box center [284, 123] width 56 height 8
click at [297, 140] on div "279.37 GiB" at bounding box center [284, 141] width 56 height 8
click at [296, 157] on div "245.89 GiB" at bounding box center [284, 158] width 56 height 8
click at [294, 173] on div "236.01 GiB" at bounding box center [284, 176] width 56 height 8
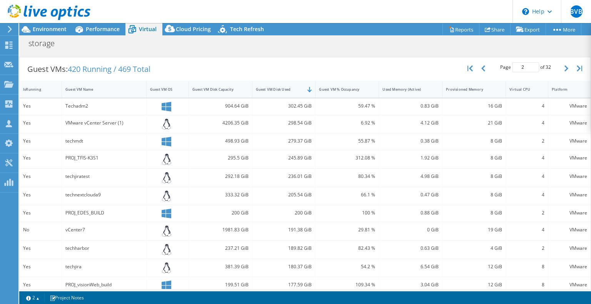
click at [290, 193] on div "205.54 GiB" at bounding box center [284, 195] width 56 height 8
click at [296, 212] on div "200 GiB" at bounding box center [284, 213] width 56 height 8
click at [480, 68] on button "button" at bounding box center [483, 68] width 13 height 15
type input "1"
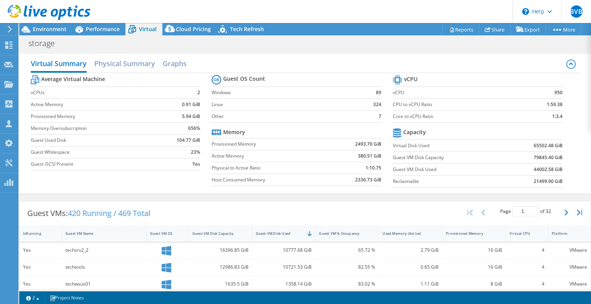
scroll to position [0, 0]
